Goal: Task Accomplishment & Management: Use online tool/utility

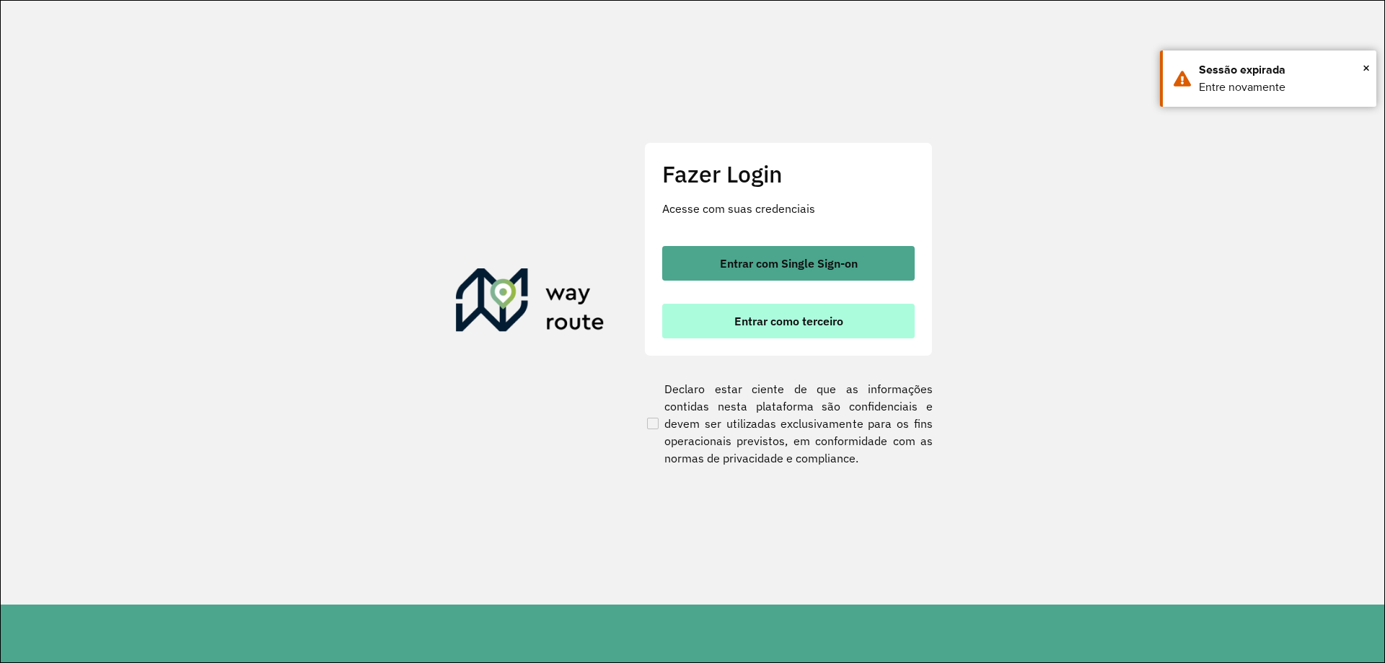
click at [766, 324] on span "Entrar como terceiro" at bounding box center [788, 321] width 109 height 12
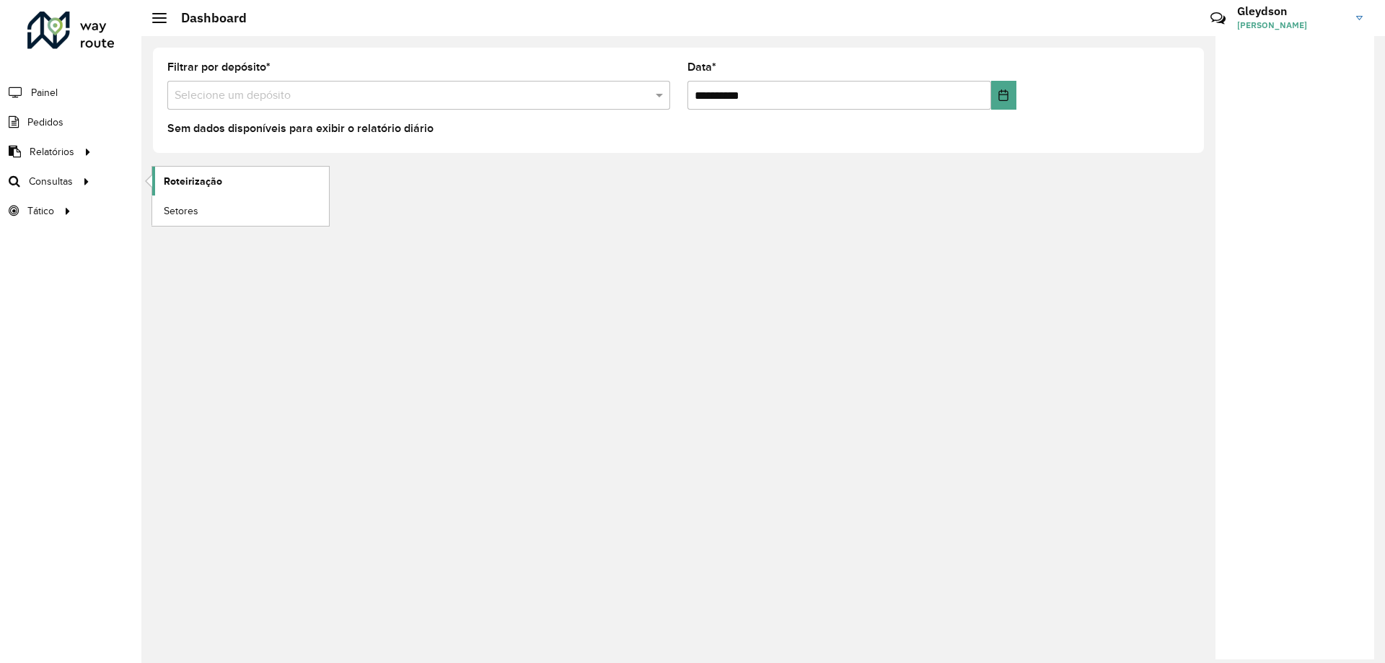
click at [252, 181] on link "Roteirização" at bounding box center [240, 181] width 177 height 29
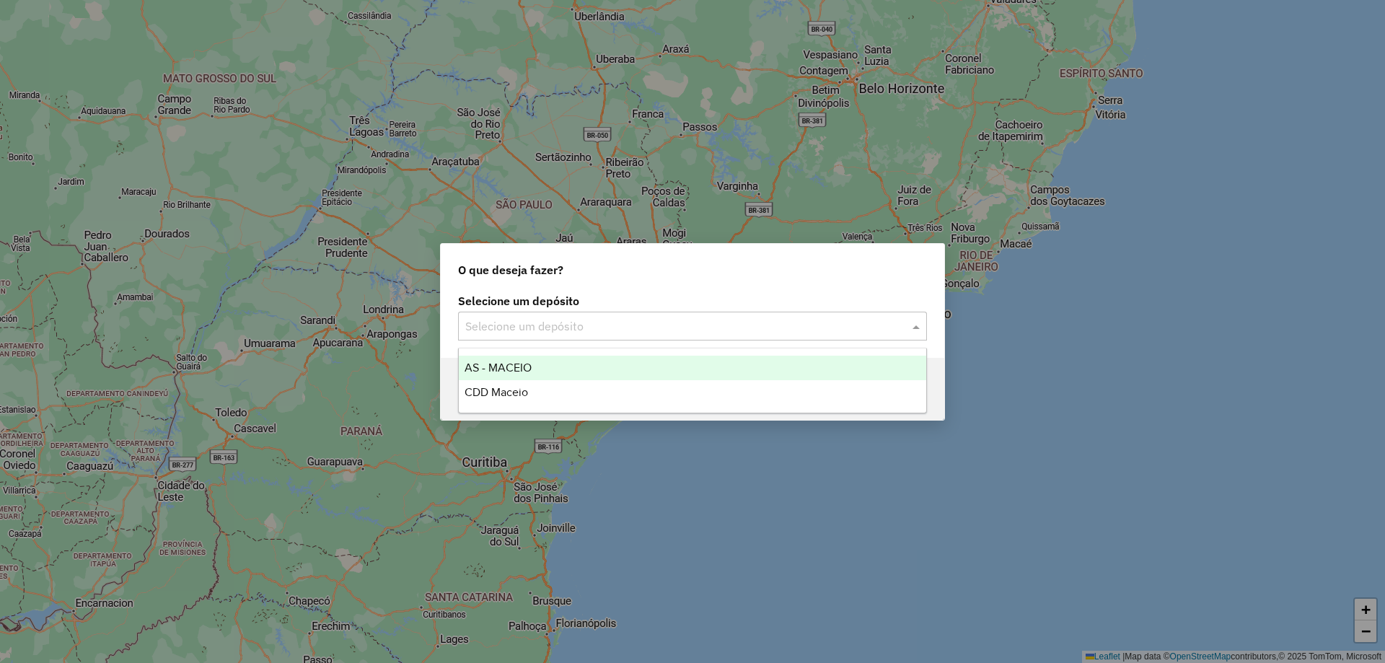
click at [543, 318] on input "text" at bounding box center [678, 326] width 426 height 17
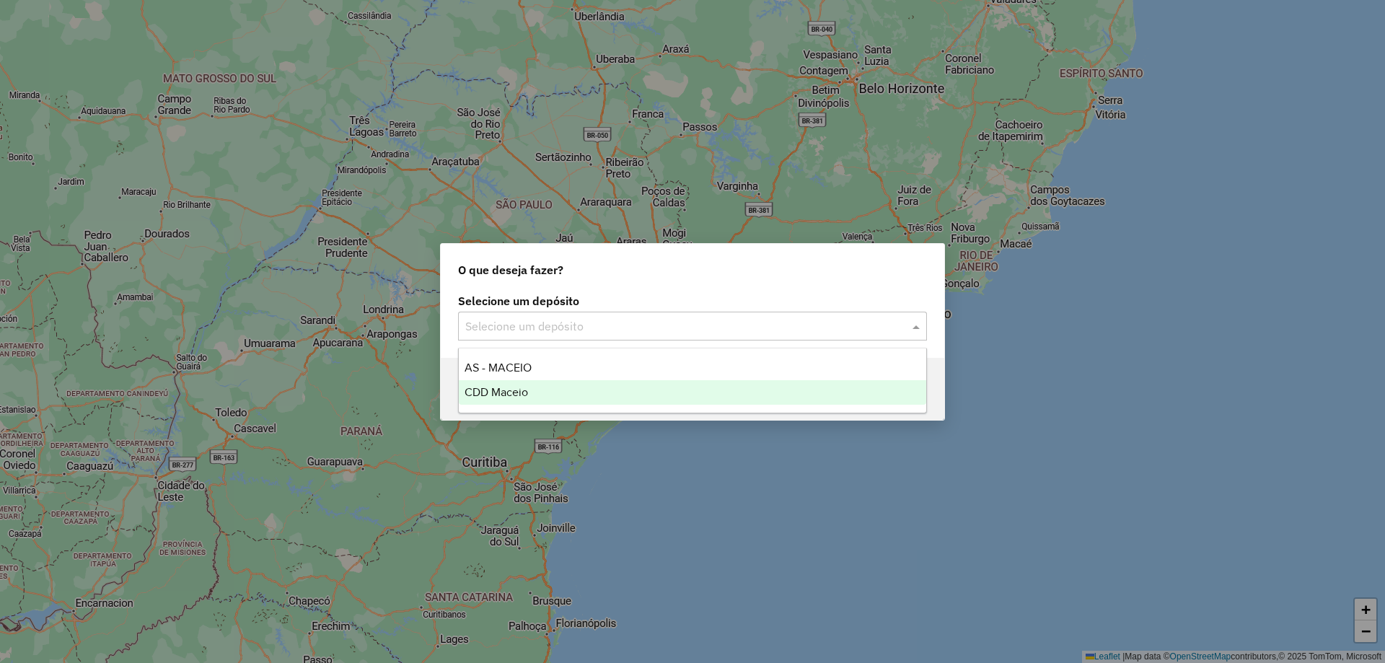
click at [545, 388] on div "CDD Maceio" at bounding box center [692, 392] width 467 height 25
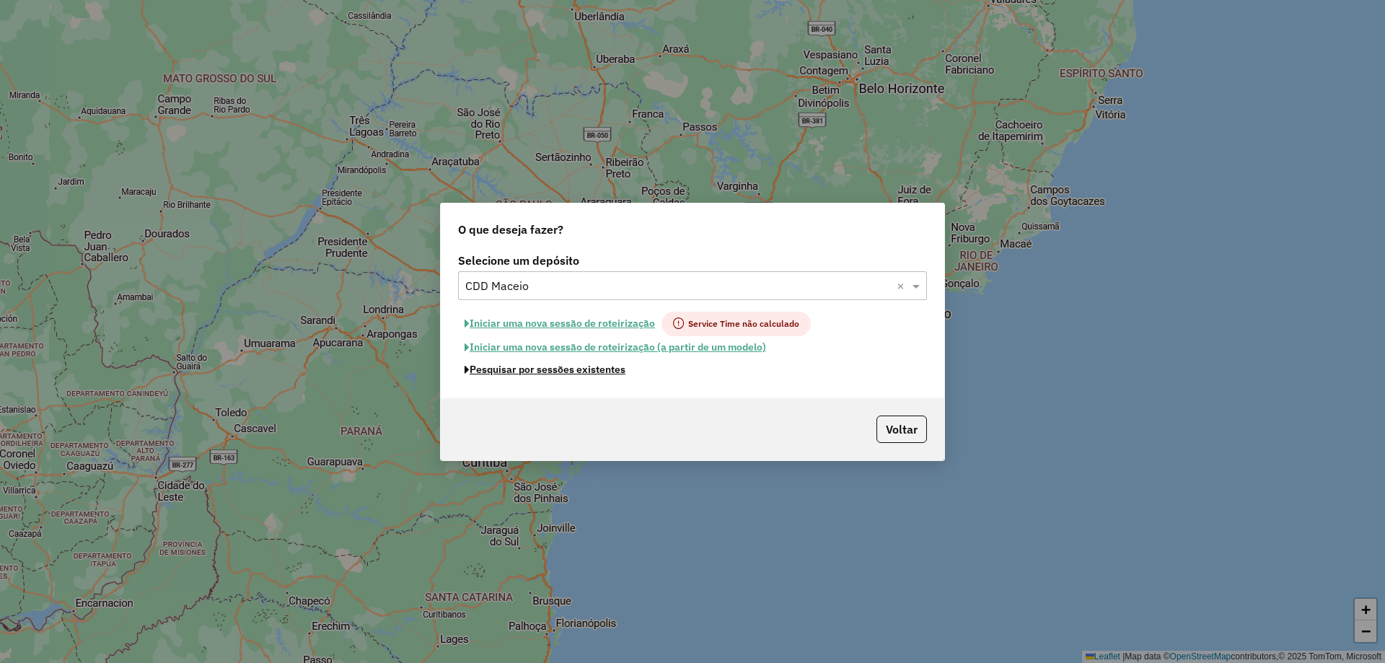
click at [594, 374] on button "Pesquisar por sessões existentes" at bounding box center [545, 369] width 174 height 22
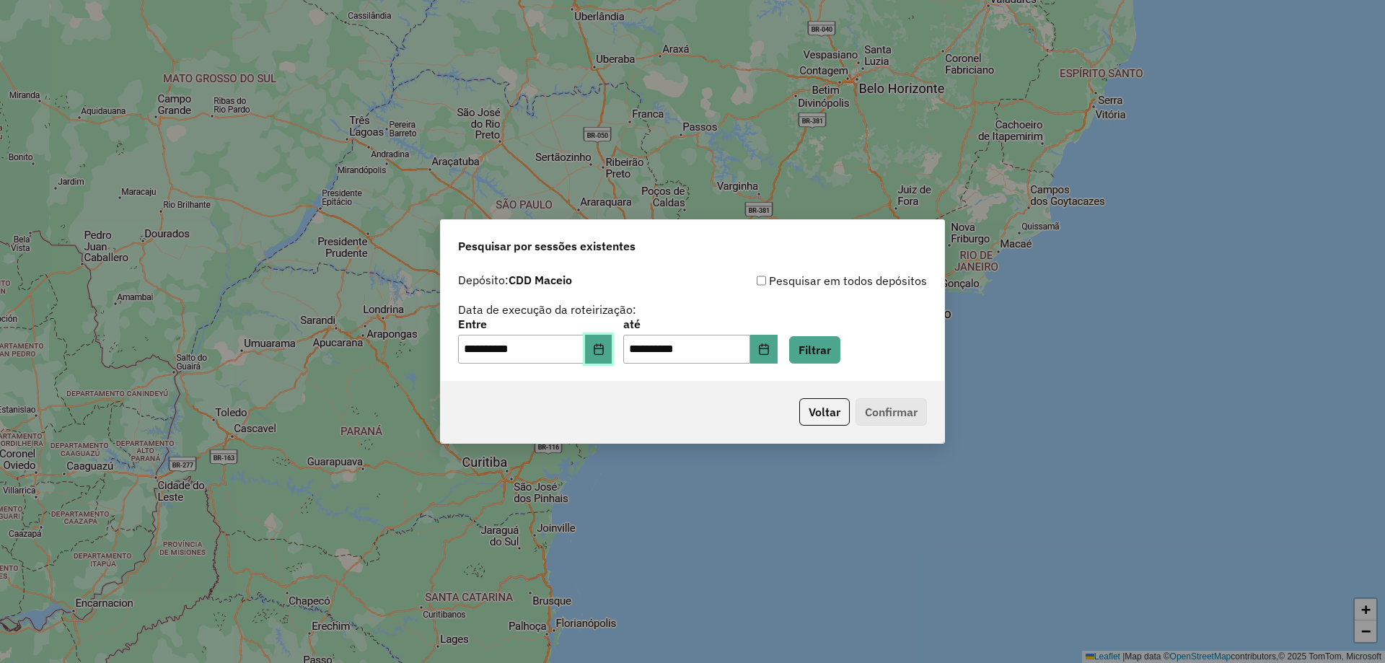
click at [608, 356] on button "Choose Date" at bounding box center [598, 349] width 27 height 29
click at [840, 346] on button "Filtrar" at bounding box center [814, 349] width 51 height 27
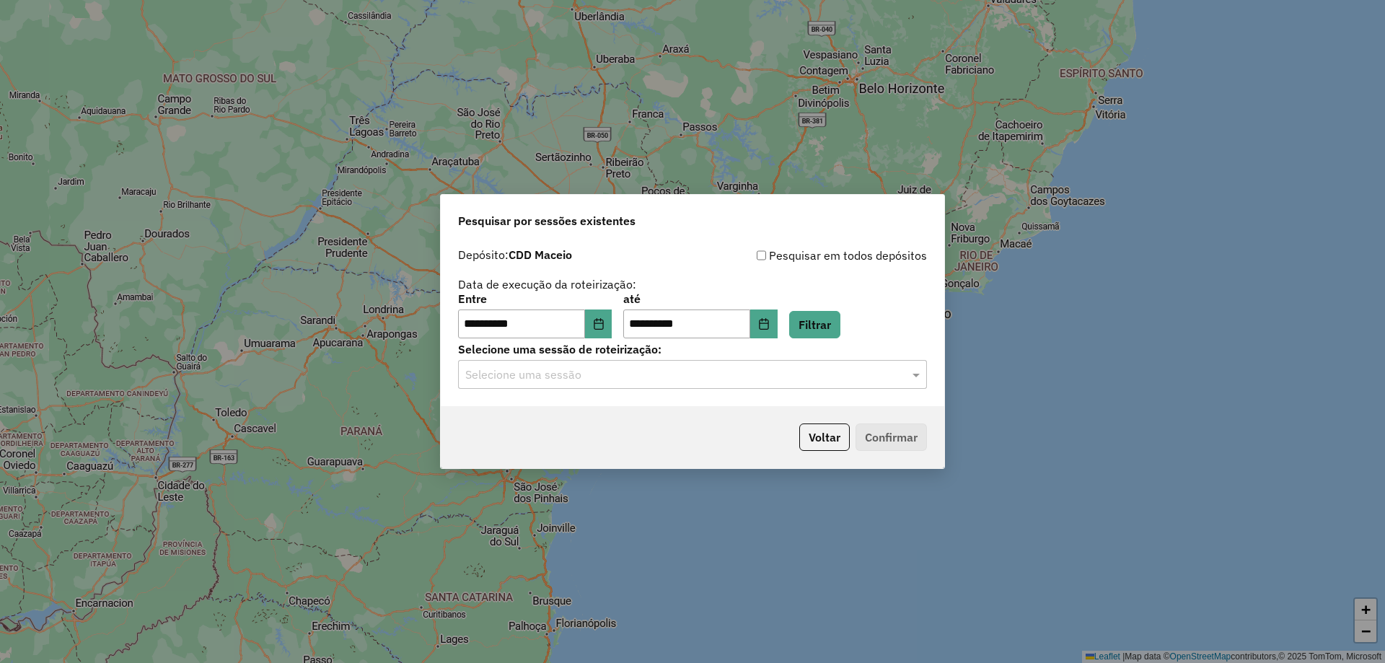
click at [646, 377] on input "text" at bounding box center [678, 374] width 426 height 17
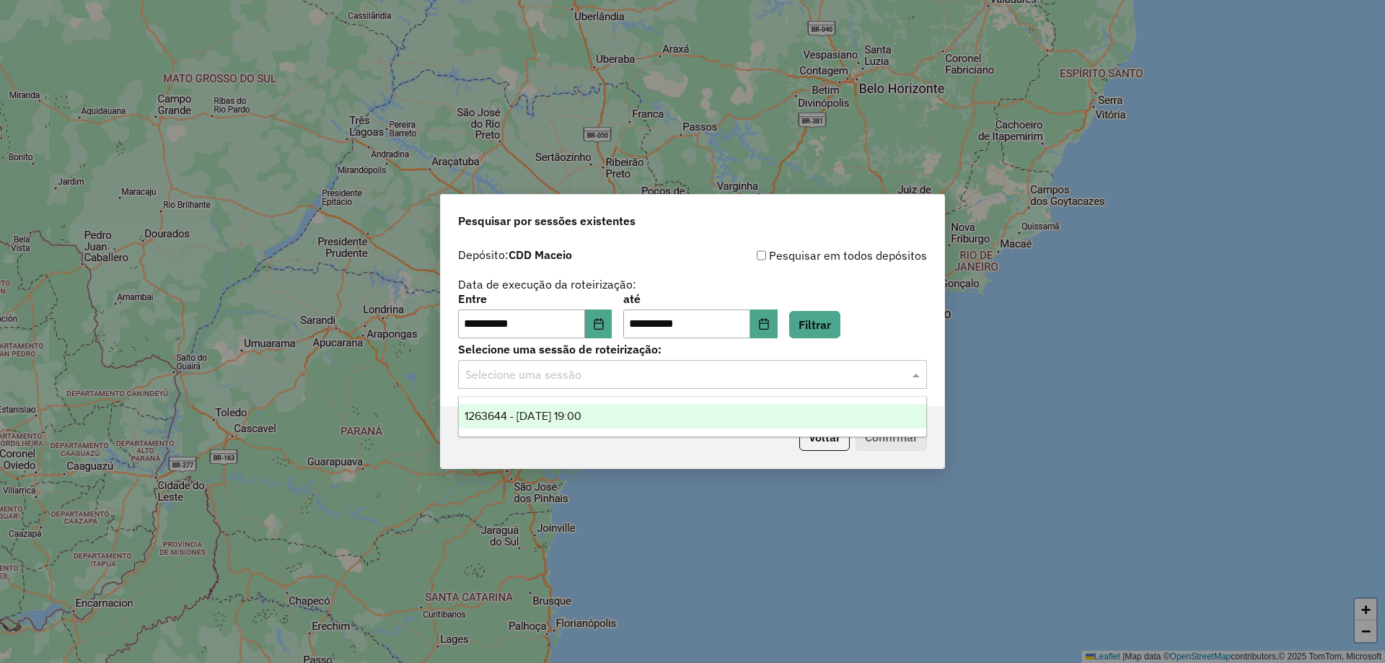
click at [635, 408] on div "1263644 - [DATE] 19:00" at bounding box center [692, 416] width 467 height 25
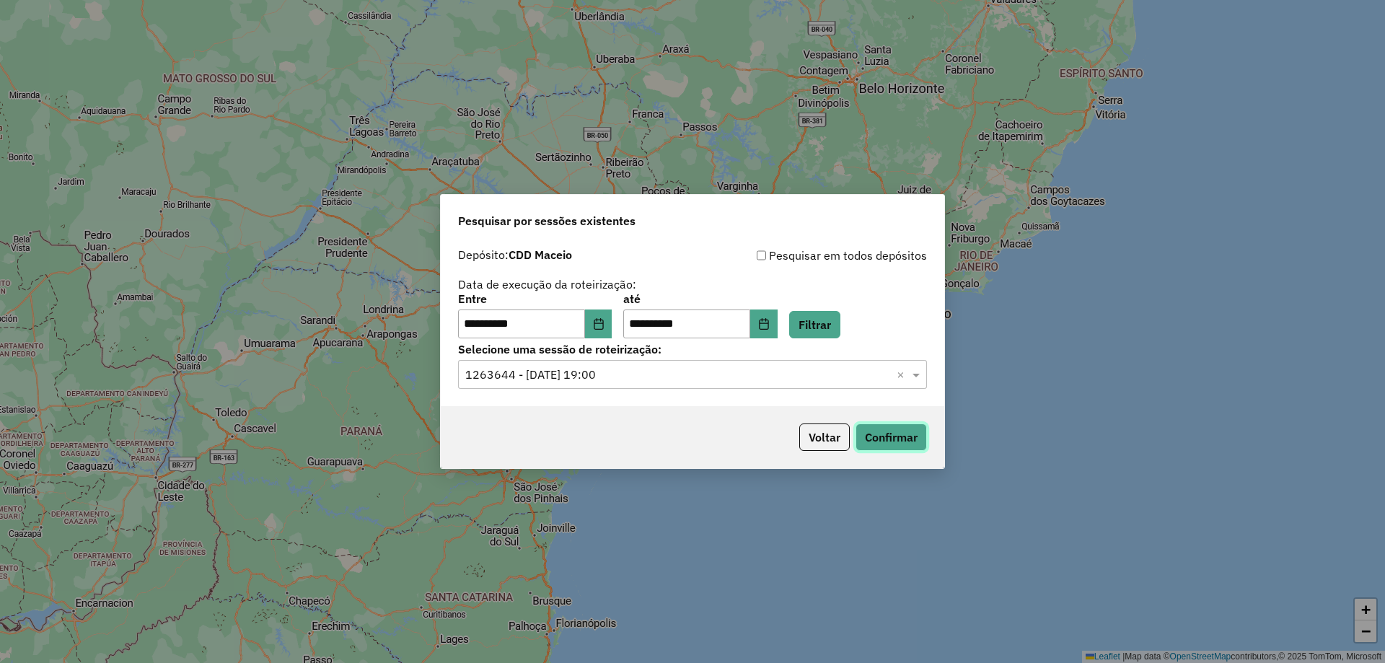
click at [894, 436] on button "Confirmar" at bounding box center [890, 436] width 71 height 27
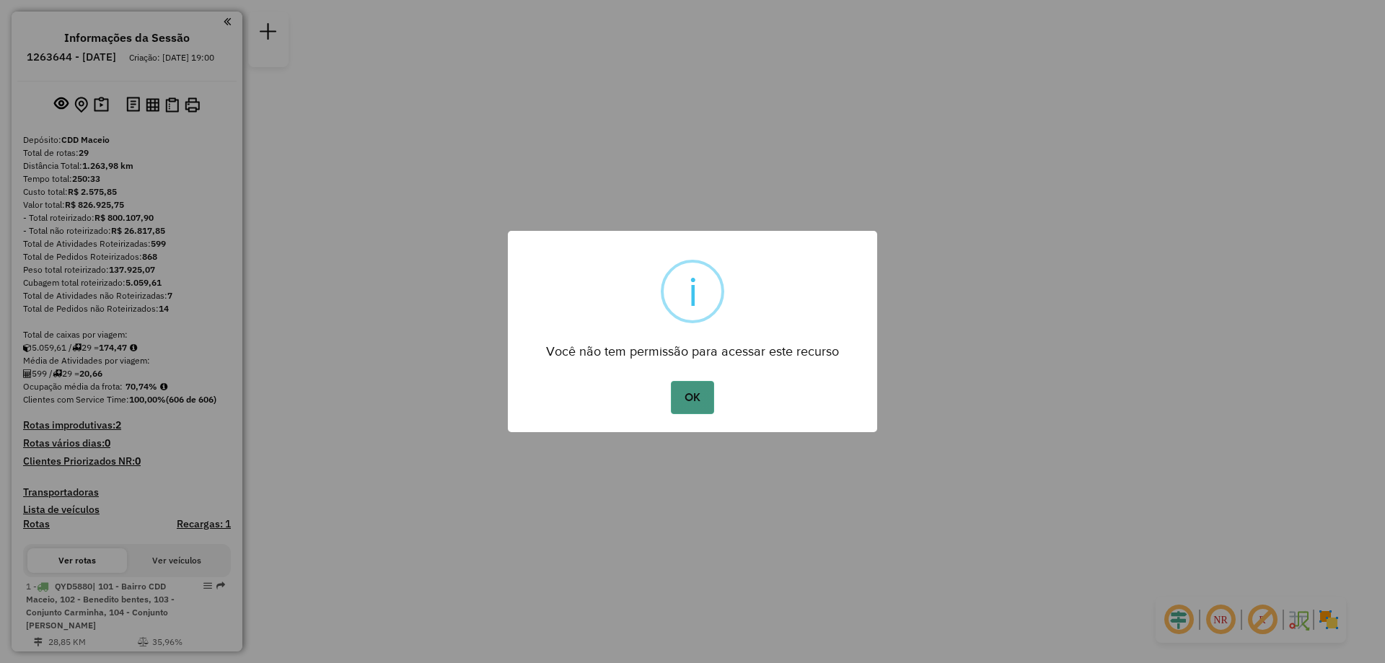
click at [684, 392] on button "OK" at bounding box center [692, 397] width 43 height 33
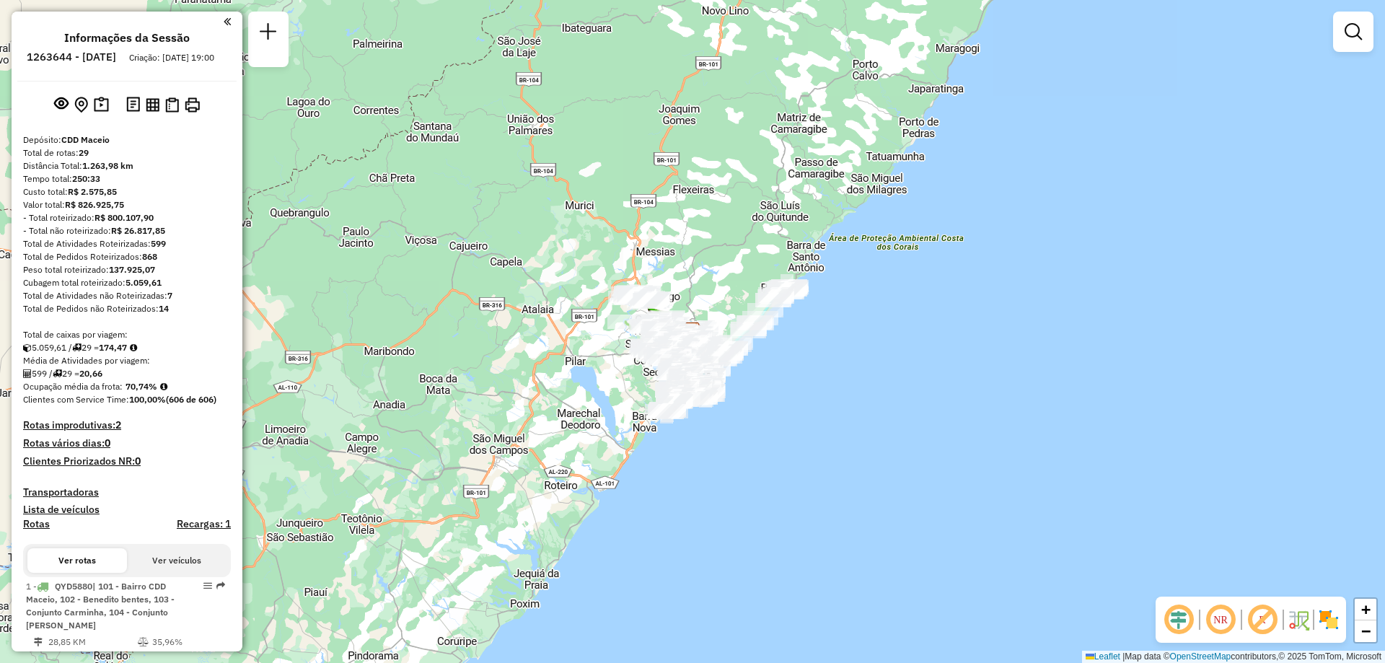
scroll to position [1241, 0]
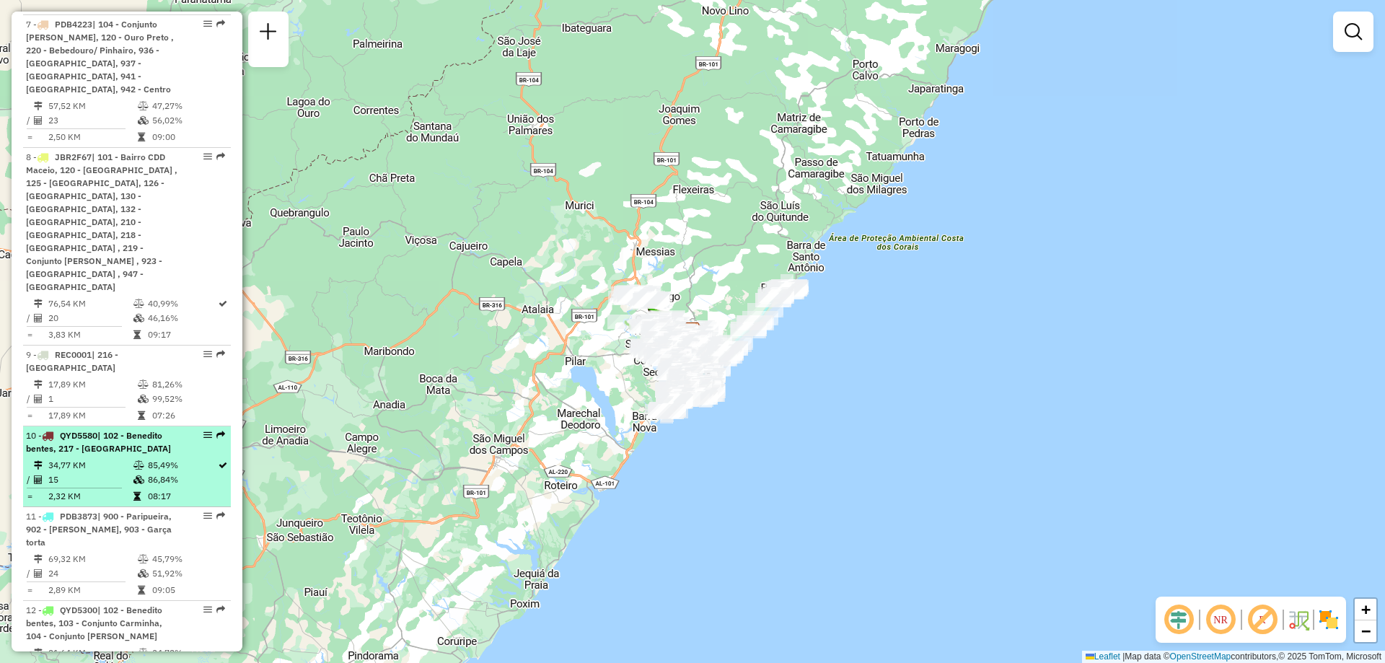
select select "**********"
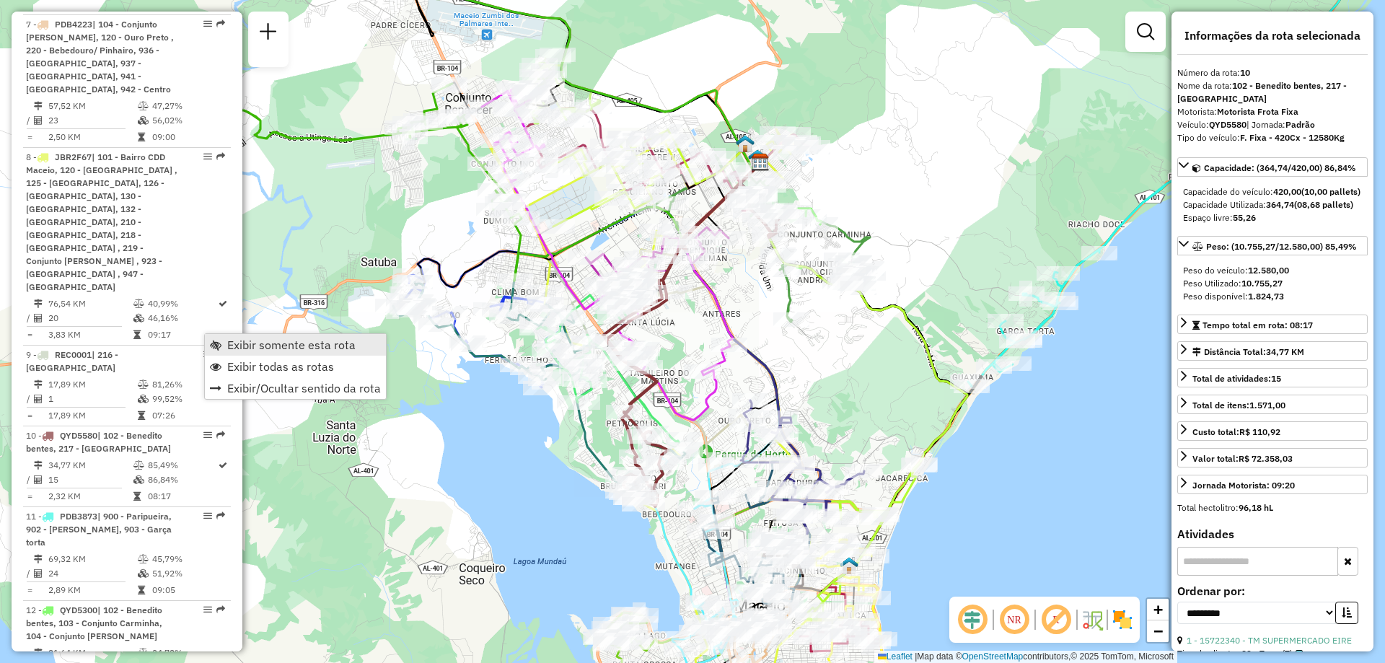
click at [239, 343] on span "Exibir somente esta rota" at bounding box center [291, 345] width 128 height 12
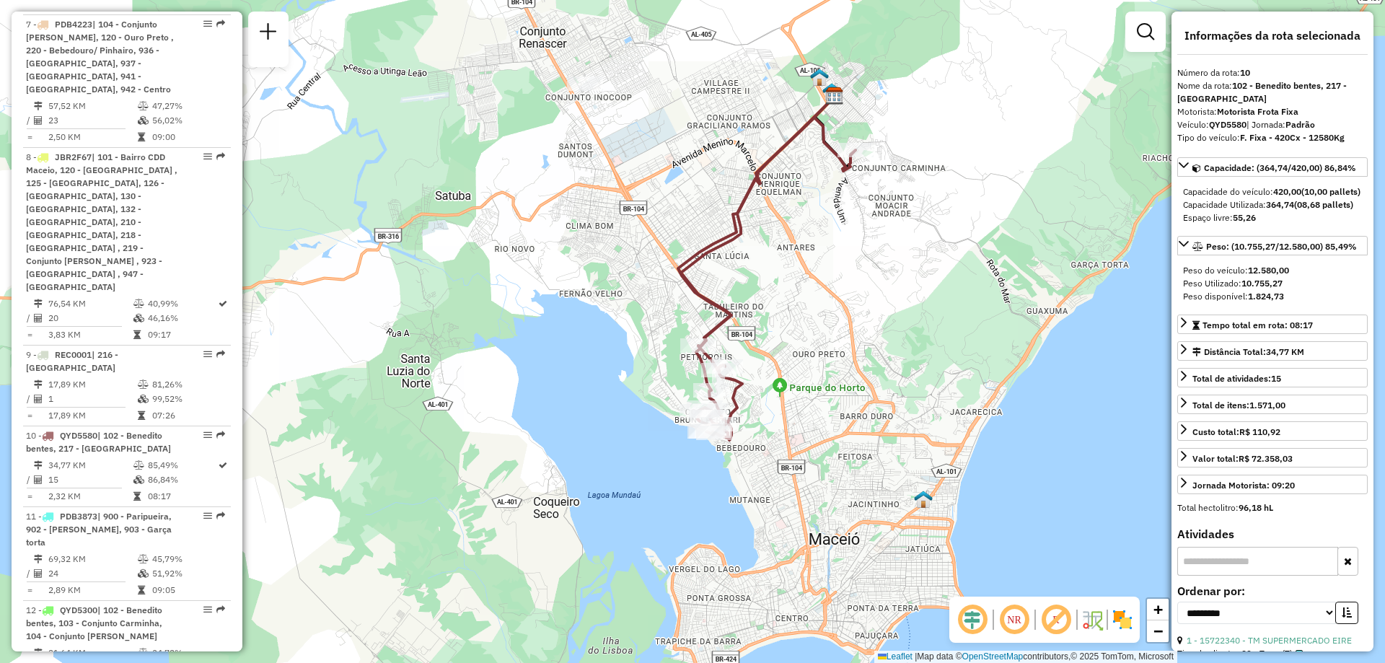
drag, startPoint x: 447, startPoint y: 390, endPoint x: 521, endPoint y: 323, distance: 99.1
click at [521, 323] on div "Janela de atendimento Grade de atendimento Capacidade Transportadoras Veículos …" at bounding box center [692, 331] width 1385 height 663
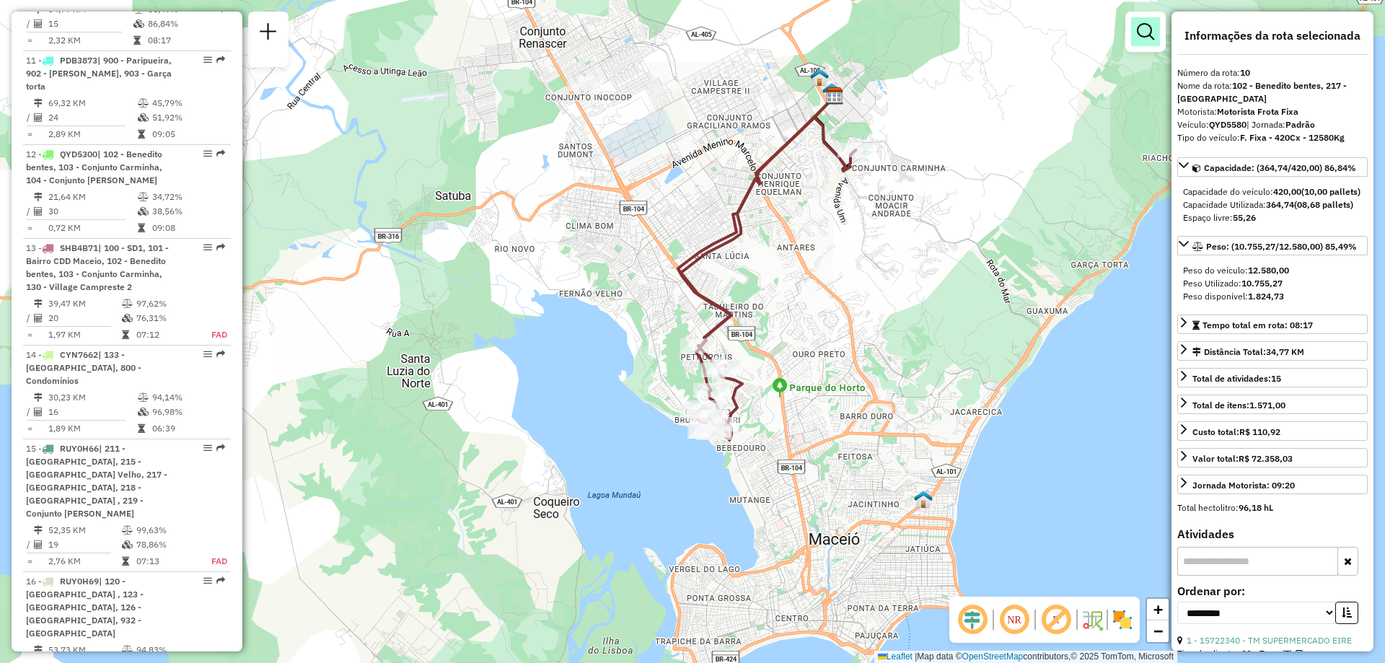
scroll to position [2848, 0]
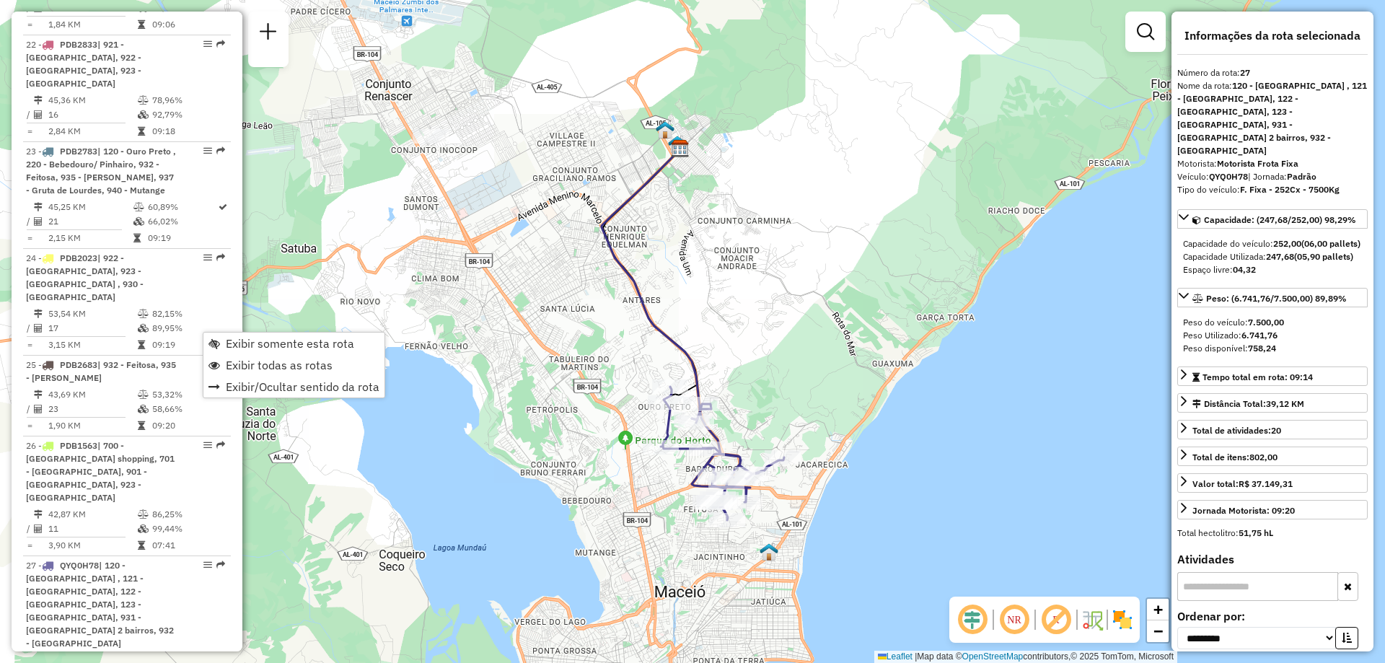
click at [576, 443] on div "Janela de atendimento Grade de atendimento Capacidade Transportadoras Veículos …" at bounding box center [692, 331] width 1385 height 663
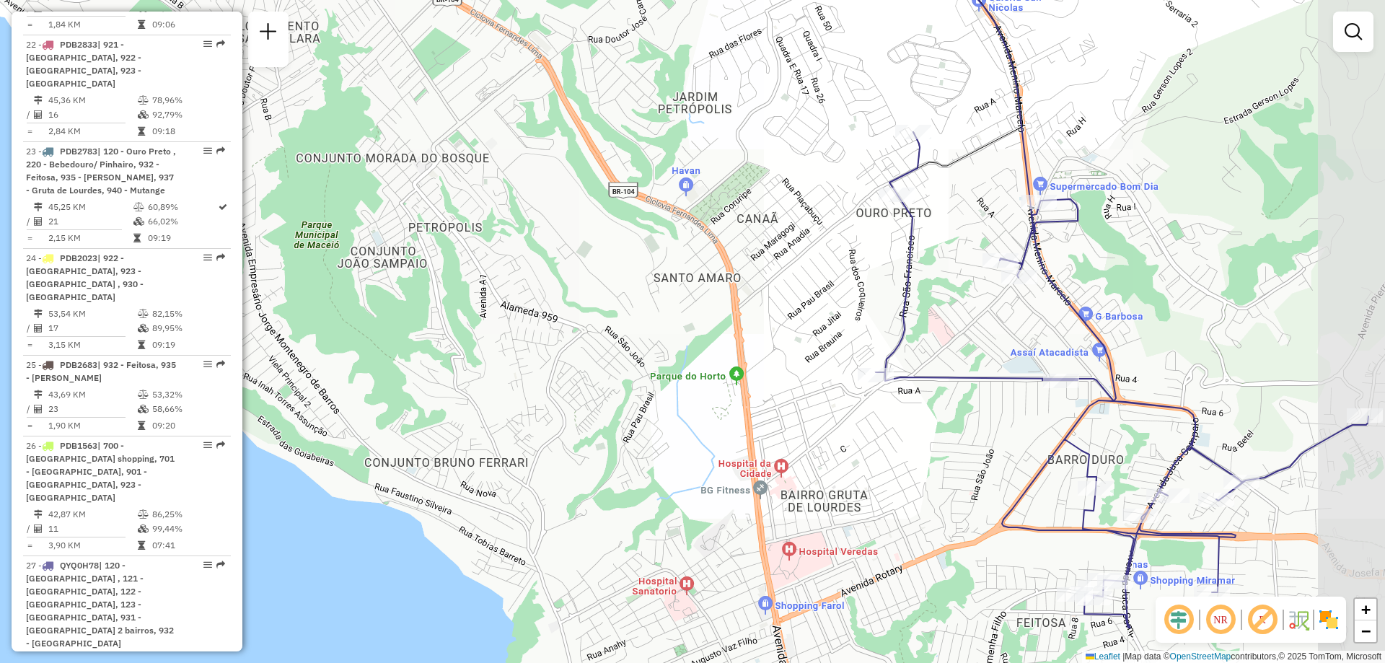
drag, startPoint x: 760, startPoint y: 457, endPoint x: 640, endPoint y: 356, distance: 157.1
click at [640, 356] on div "Janela de atendimento Grade de atendimento Capacidade Transportadoras Veículos …" at bounding box center [692, 331] width 1385 height 663
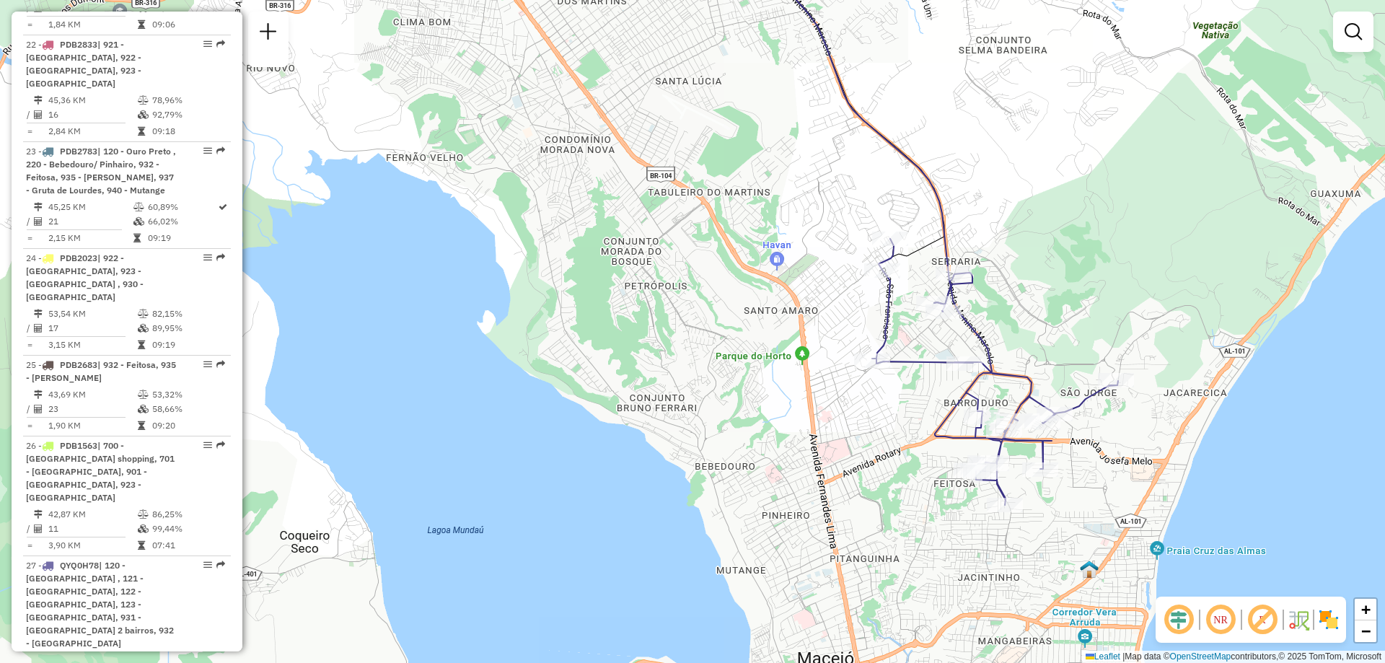
drag, startPoint x: 937, startPoint y: 456, endPoint x: 916, endPoint y: 427, distance: 35.6
click at [916, 427] on div "Janela de atendimento Grade de atendimento Capacidade Transportadoras Veículos …" at bounding box center [692, 331] width 1385 height 663
